Goal: Task Accomplishment & Management: Complete application form

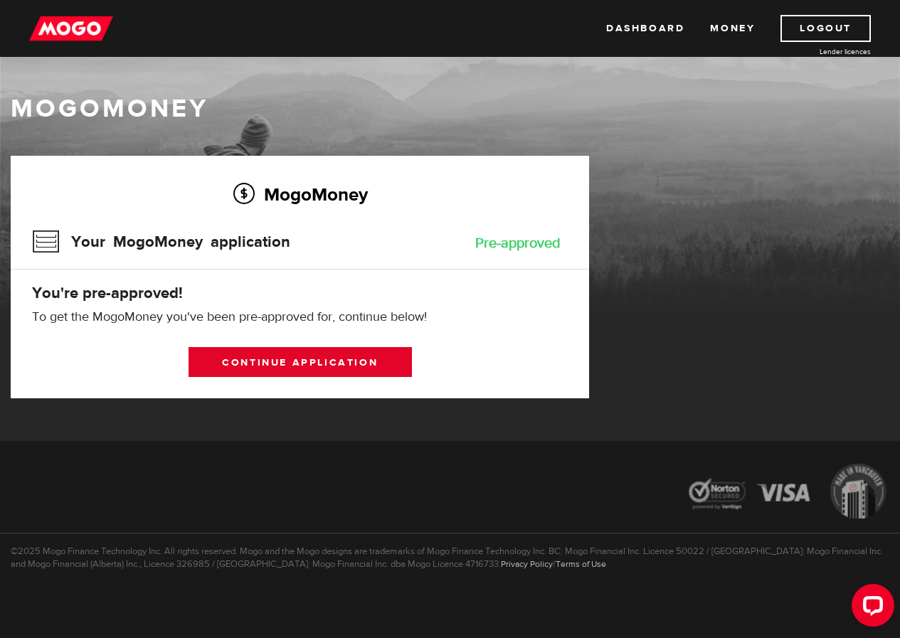
click at [265, 363] on link "Continue application" at bounding box center [301, 362] width 224 height 30
